Goal: Communication & Community: Answer question/provide support

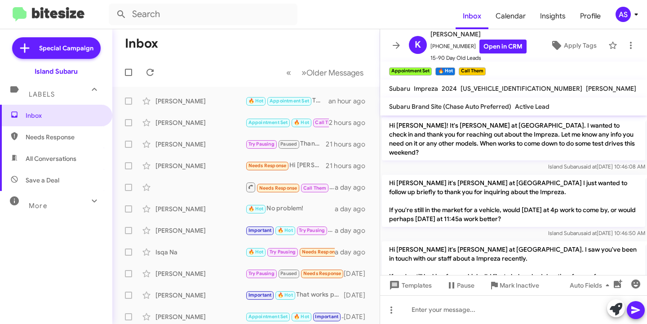
scroll to position [763, 0]
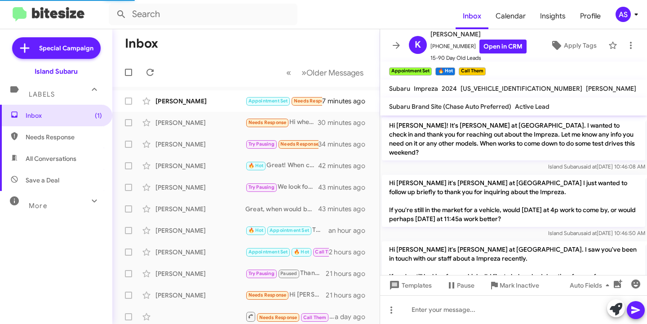
scroll to position [763, 0]
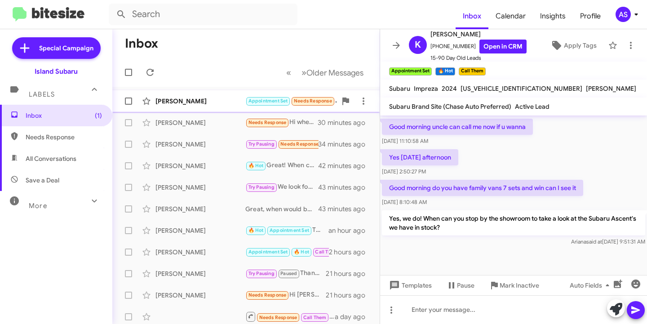
click at [213, 107] on div "Stephen Turnet Appointment Set Needs Response In process of purchasing an outba…" at bounding box center [246, 101] width 253 height 18
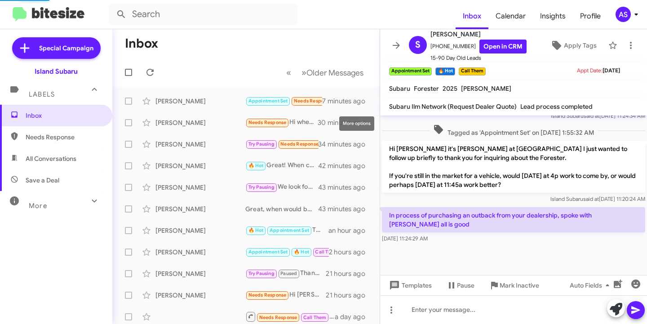
scroll to position [771, 0]
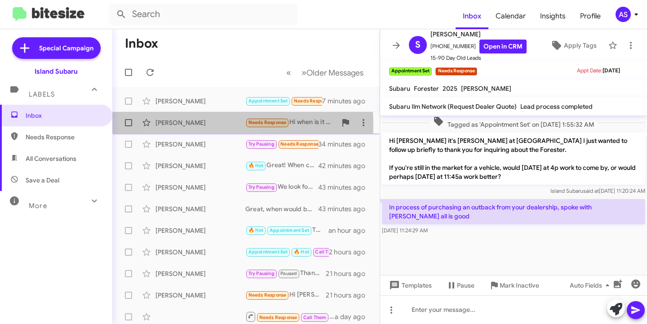
click at [202, 124] on div "[PERSON_NAME]" at bounding box center [201, 122] width 90 height 9
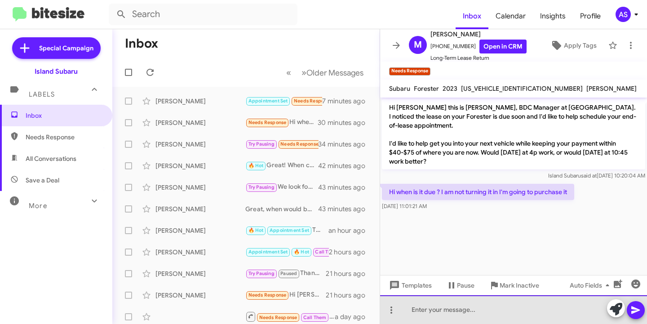
click at [458, 319] on div at bounding box center [513, 309] width 267 height 29
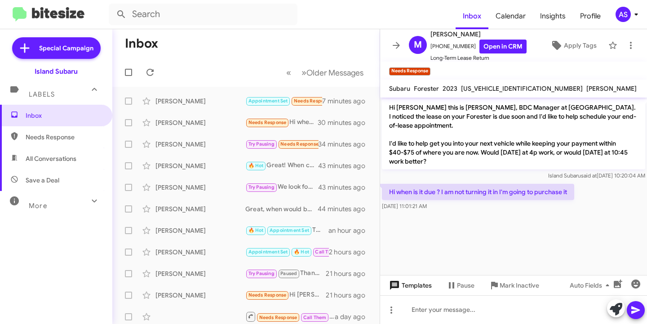
click at [404, 291] on span "Templates" at bounding box center [409, 285] width 45 height 16
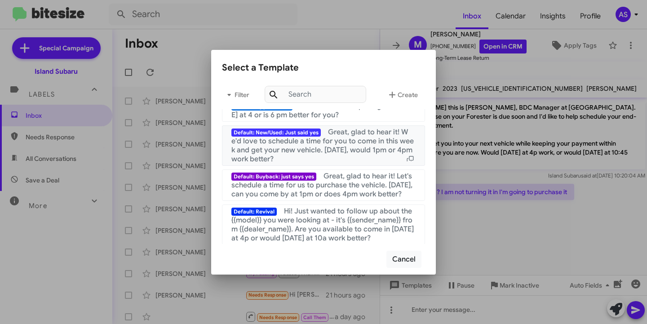
scroll to position [90, 0]
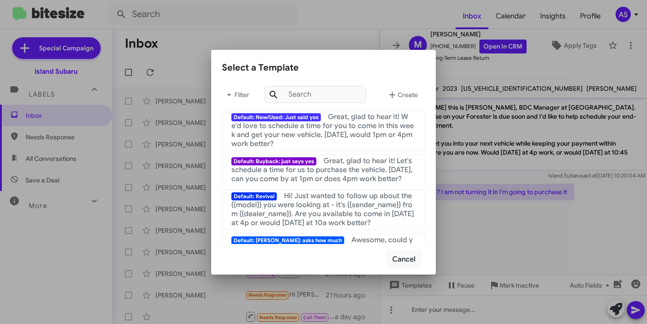
click at [481, 222] on div at bounding box center [323, 162] width 647 height 324
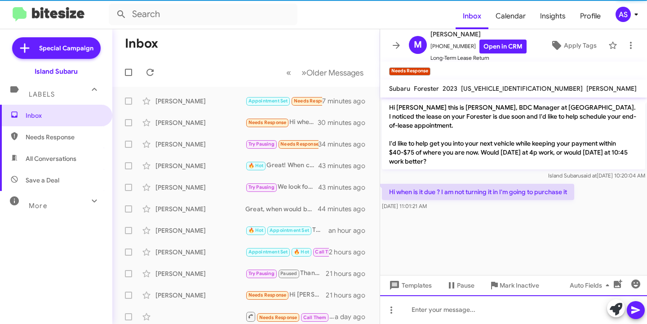
click at [431, 314] on div at bounding box center [513, 309] width 267 height 29
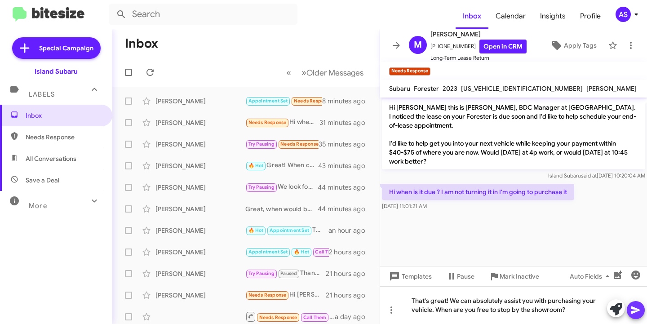
click at [640, 306] on icon at bounding box center [636, 310] width 11 height 11
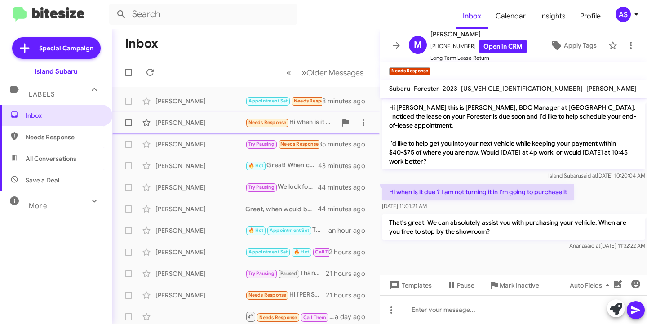
click at [165, 121] on div "[PERSON_NAME]" at bounding box center [201, 122] width 90 height 9
click at [493, 48] on link "Open in CRM" at bounding box center [503, 47] width 47 height 14
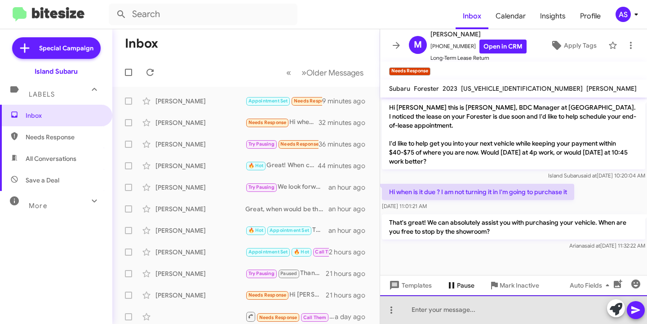
drag, startPoint x: 450, startPoint y: 314, endPoint x: 469, endPoint y: 278, distance: 40.8
click at [449, 313] on div at bounding box center [513, 309] width 267 height 29
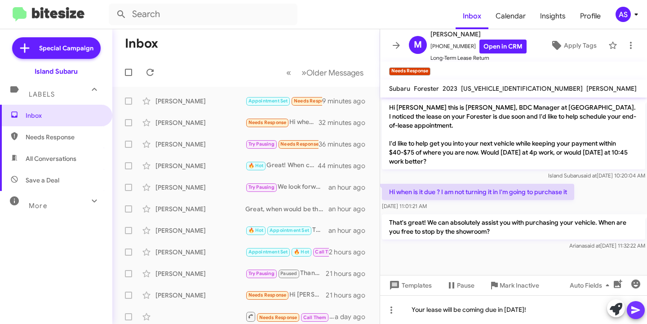
click at [635, 307] on icon at bounding box center [636, 310] width 11 height 11
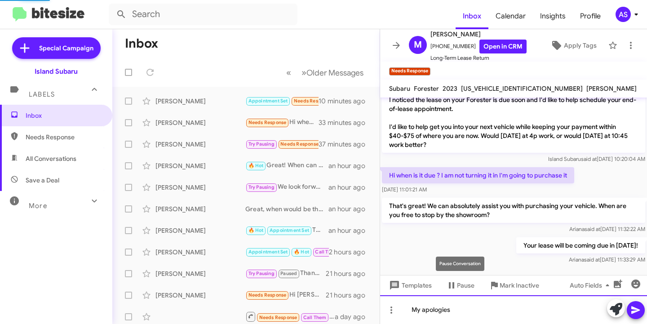
scroll to position [49, 0]
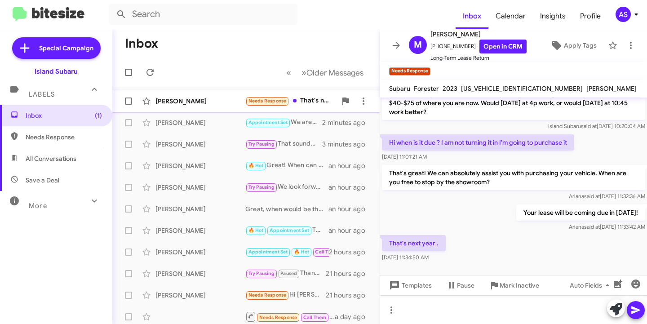
click at [191, 101] on div "[PERSON_NAME]" at bounding box center [201, 101] width 90 height 9
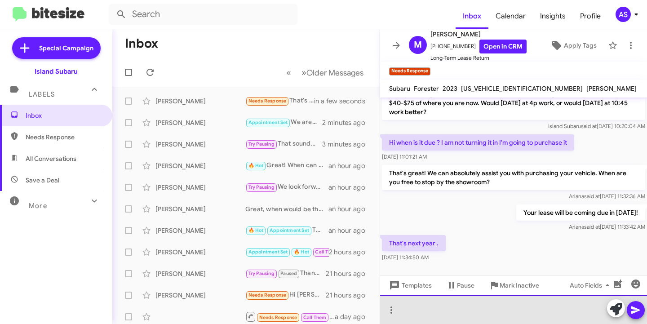
drag, startPoint x: 432, startPoint y: 308, endPoint x: 440, endPoint y: 277, distance: 31.9
click at [432, 308] on div at bounding box center [513, 309] width 267 height 29
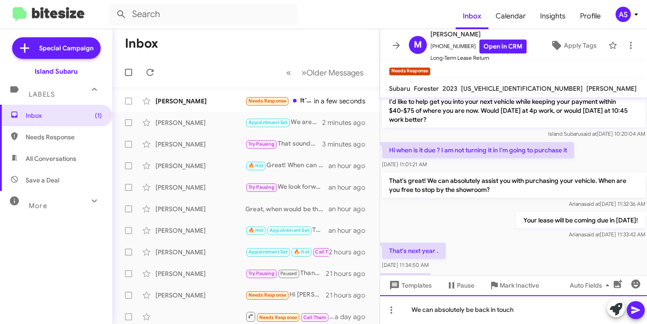
scroll to position [82, 0]
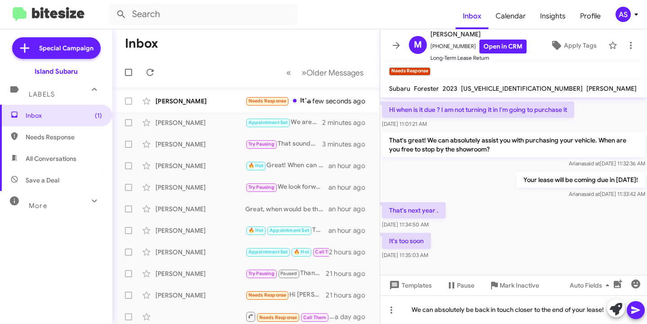
click at [635, 307] on icon at bounding box center [636, 310] width 11 height 11
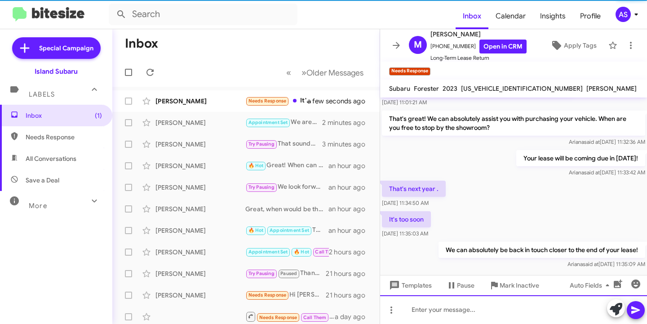
scroll to position [115, 0]
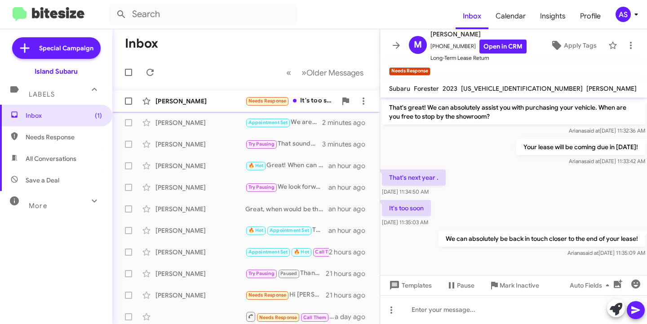
click at [206, 102] on div "[PERSON_NAME]" at bounding box center [201, 101] width 90 height 9
click at [210, 98] on div "[PERSON_NAME]" at bounding box center [201, 101] width 90 height 9
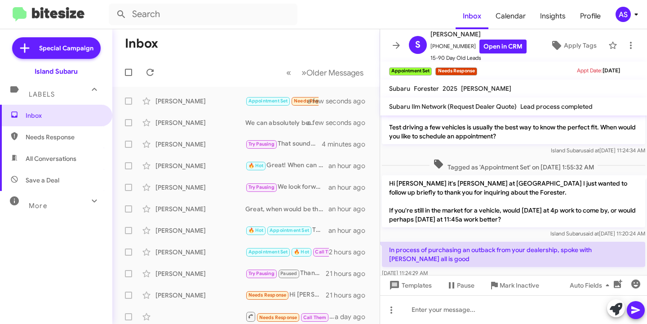
scroll to position [837, 0]
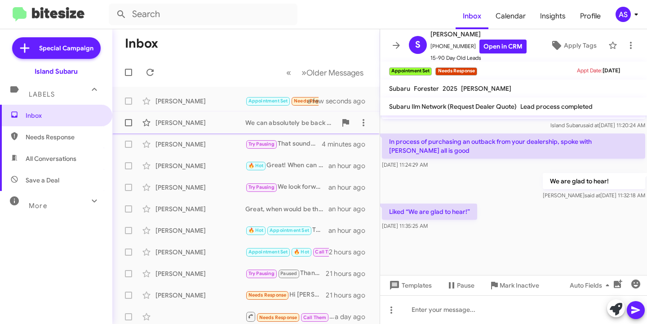
click at [230, 124] on div "[PERSON_NAME]" at bounding box center [201, 122] width 90 height 9
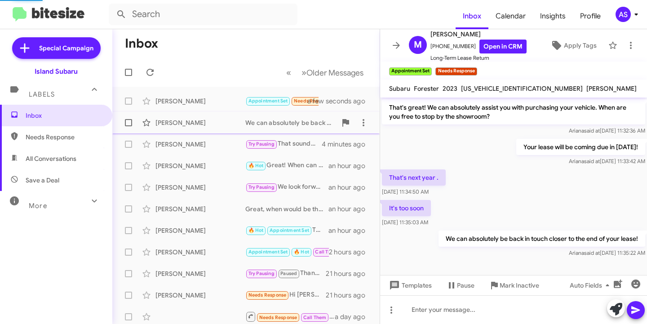
scroll to position [97, 0]
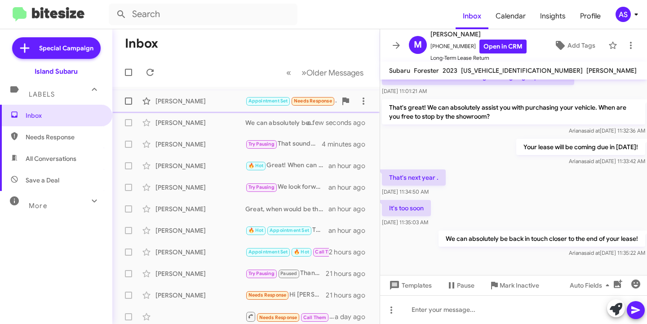
click at [193, 102] on div "[PERSON_NAME]" at bounding box center [201, 101] width 90 height 9
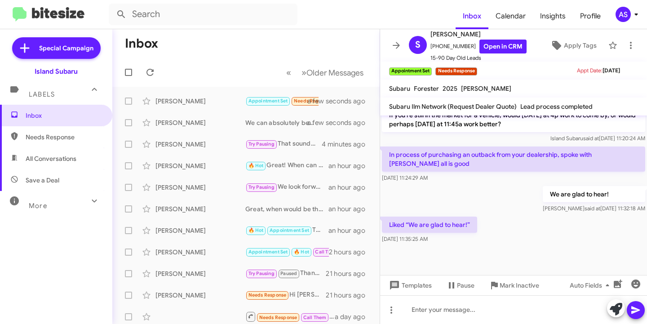
scroll to position [837, 0]
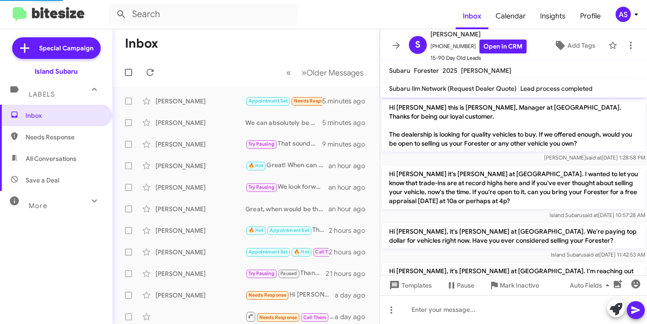
scroll to position [819, 0]
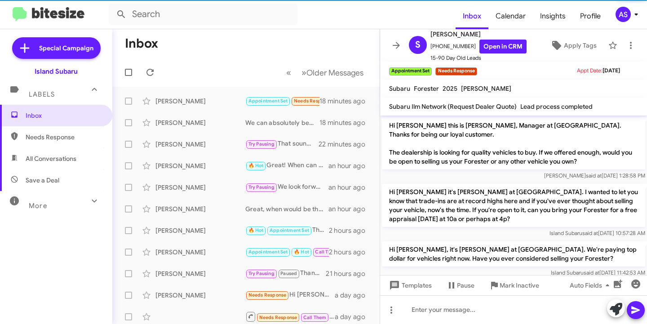
scroll to position [819, 0]
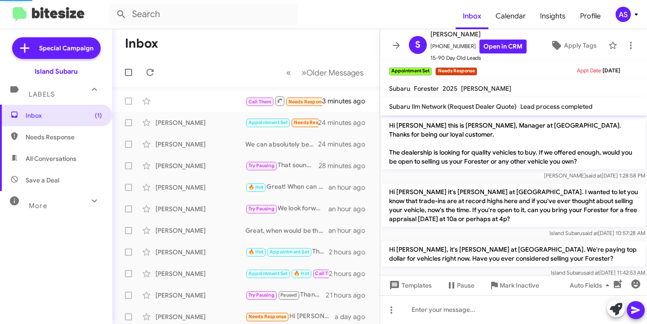
scroll to position [819, 0]
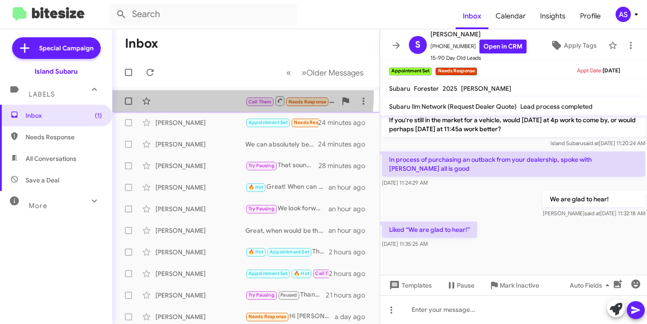
click at [199, 94] on div "Call Them Needs Response Inbound Call 3 minutes ago" at bounding box center [246, 101] width 253 height 18
